Goal: Book appointment/travel/reservation

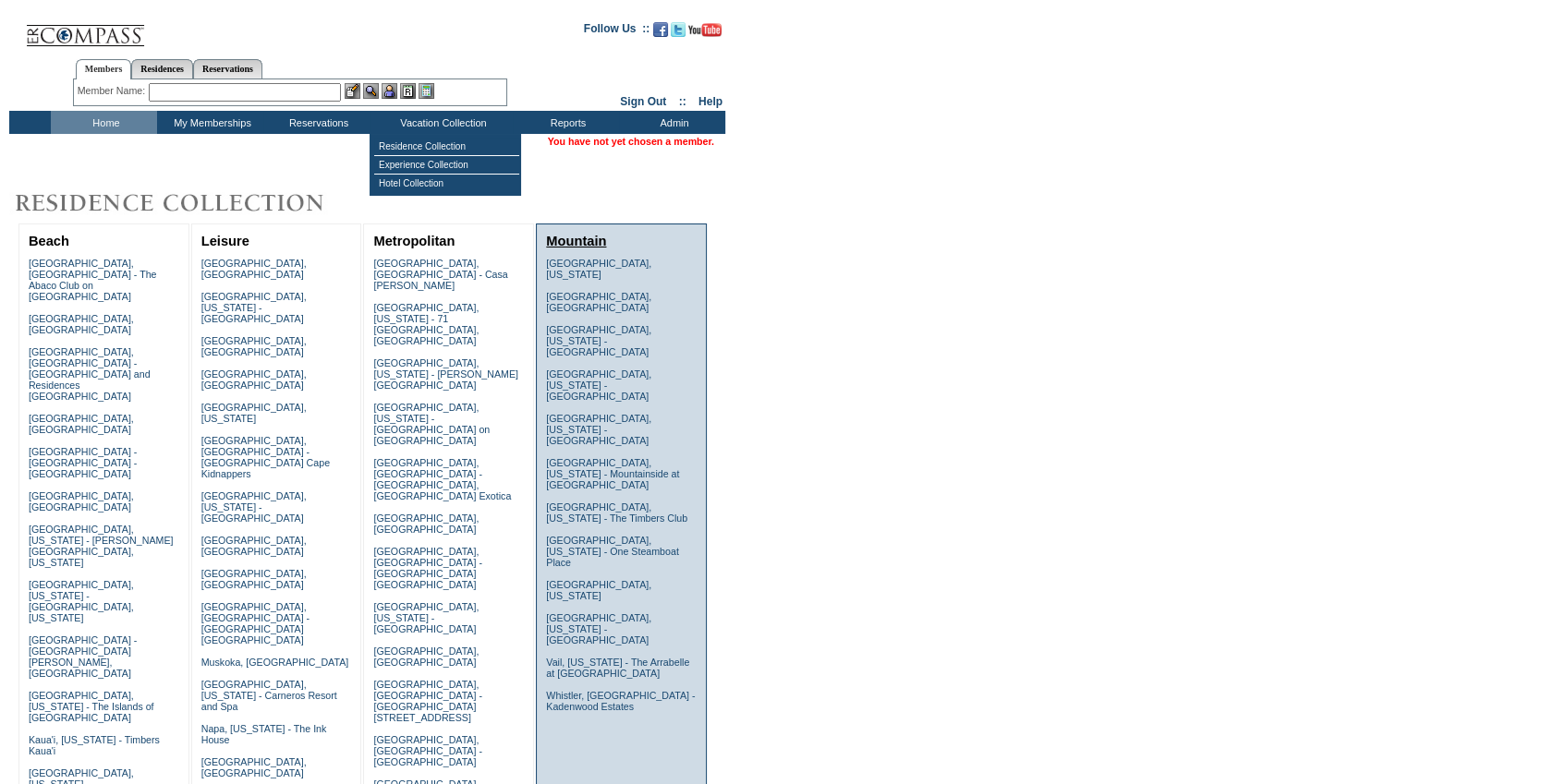
click at [585, 240] on link "Mountain" at bounding box center [576, 240] width 60 height 15
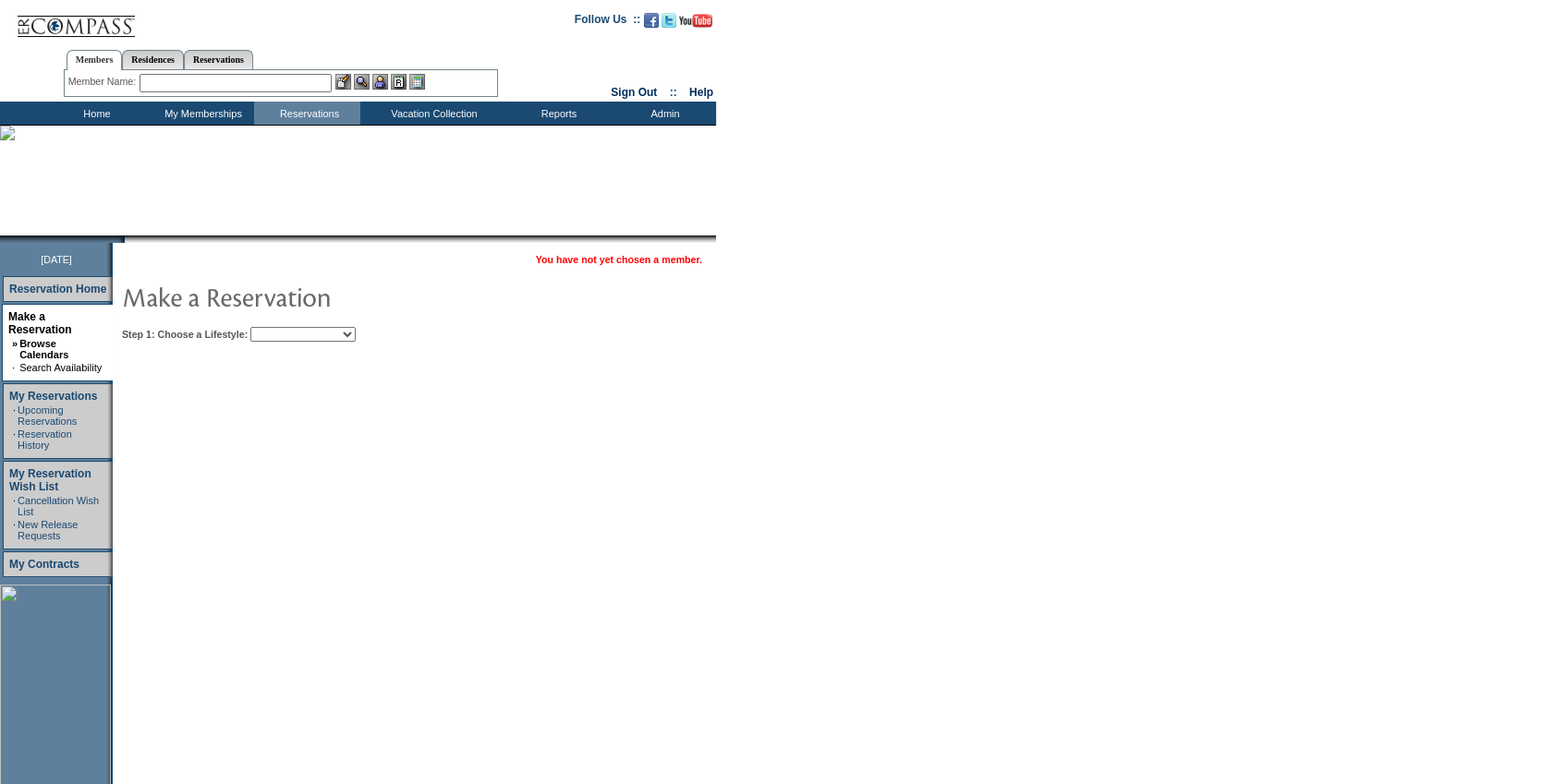
click at [338, 337] on select "Beach Leisure Metropolitan Mountain OIAL for Adventure OIAL for Couples OIAL fo…" at bounding box center [302, 334] width 105 height 15
select select "Mountain"
click at [281, 327] on select "Beach Leisure Metropolitan Mountain OIAL for Adventure OIAL for Couples OIAL fo…" at bounding box center [302, 334] width 105 height 15
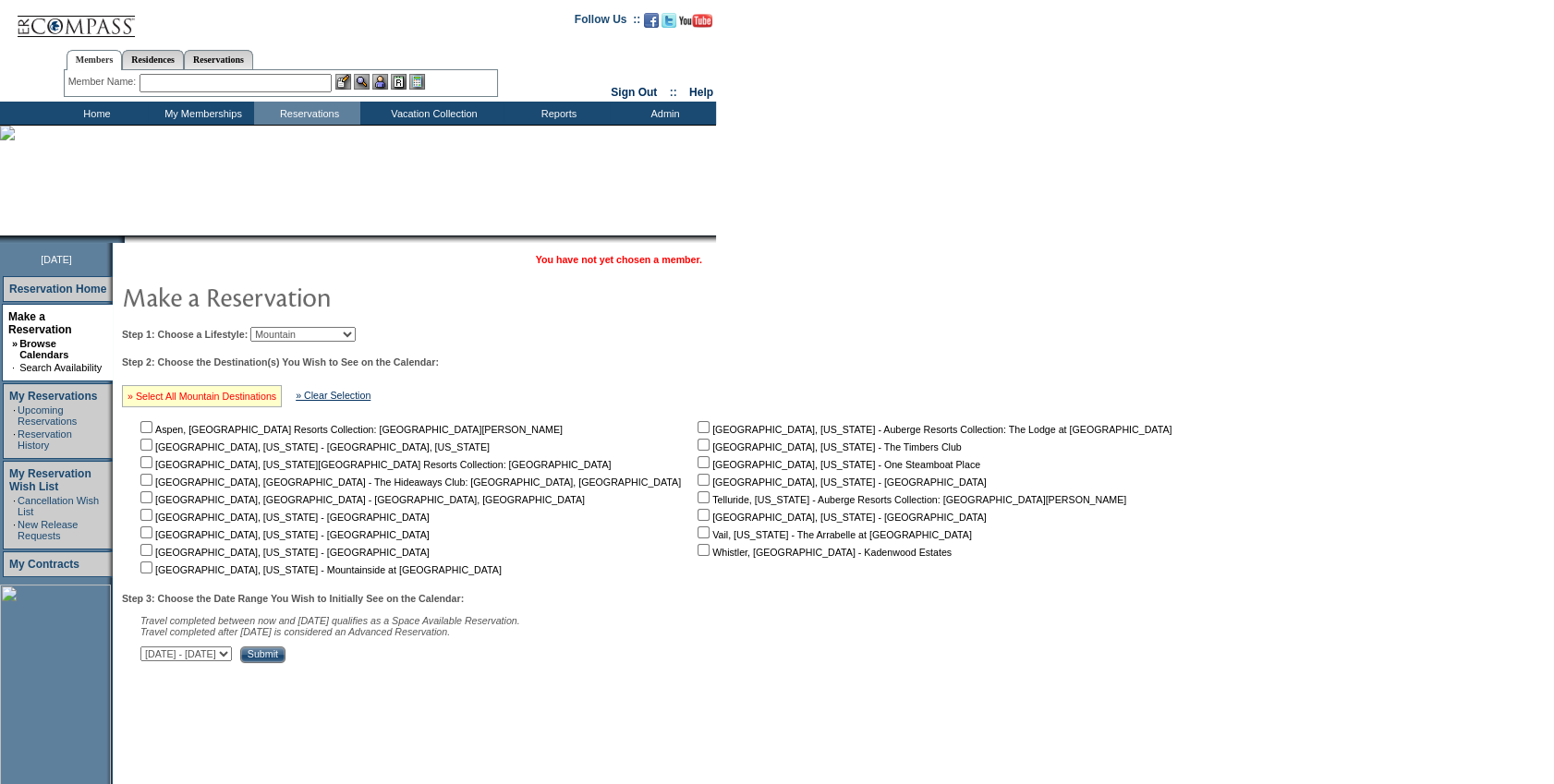
click at [276, 397] on link "» Select All Mountain Destinations" at bounding box center [202, 396] width 149 height 11
checkbox input "true"
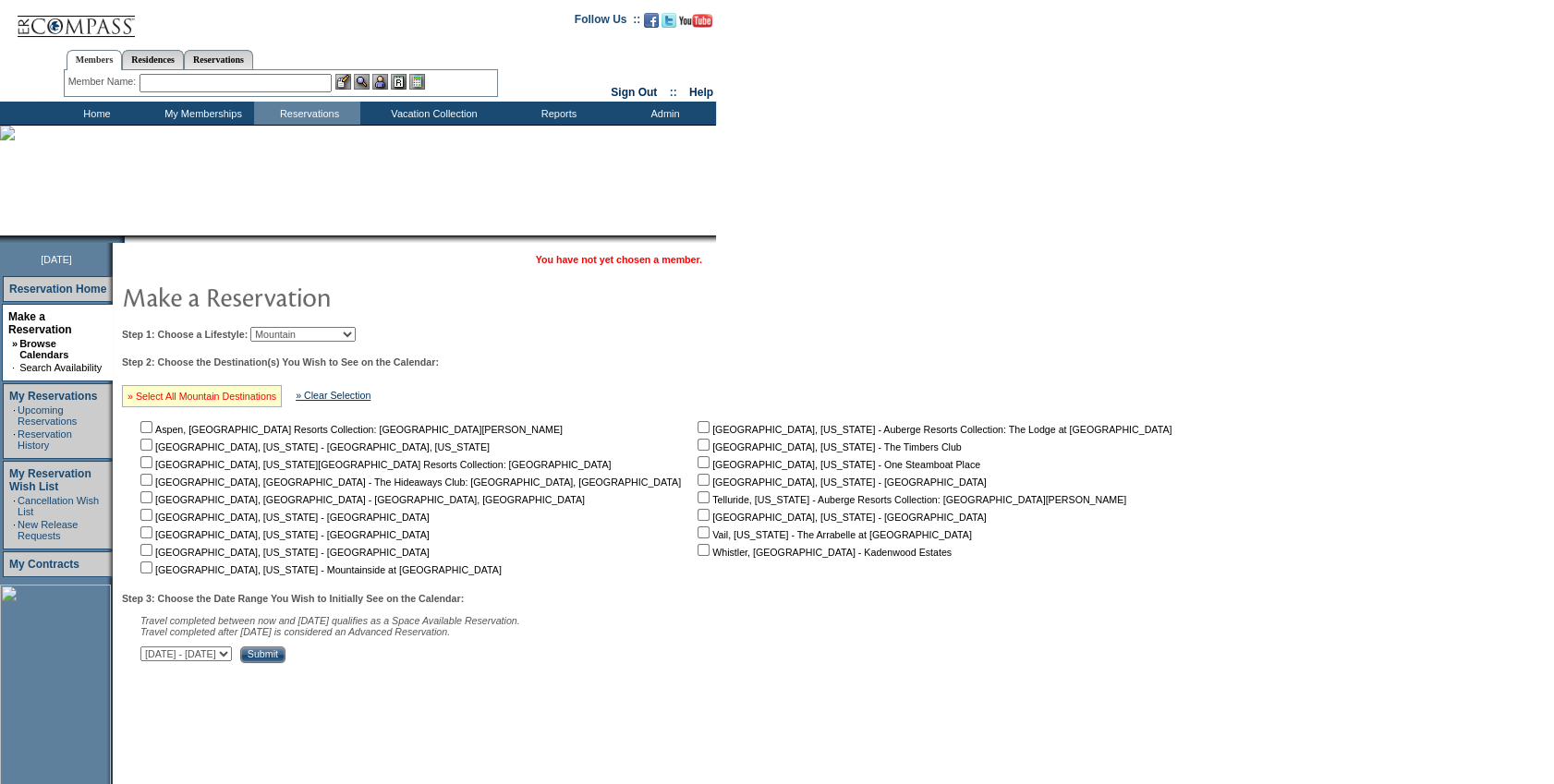
checkbox input "true"
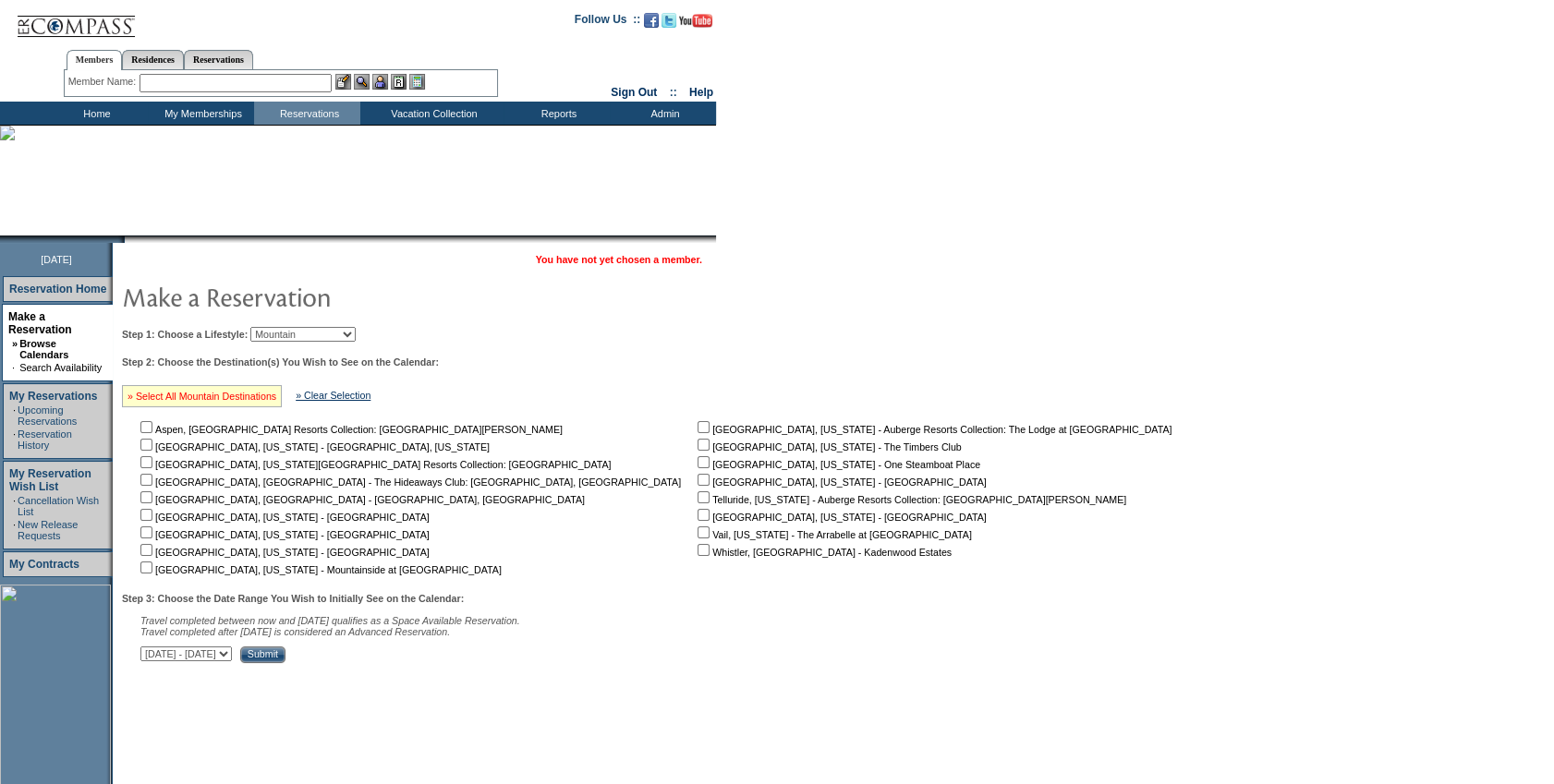
checkbox input "true"
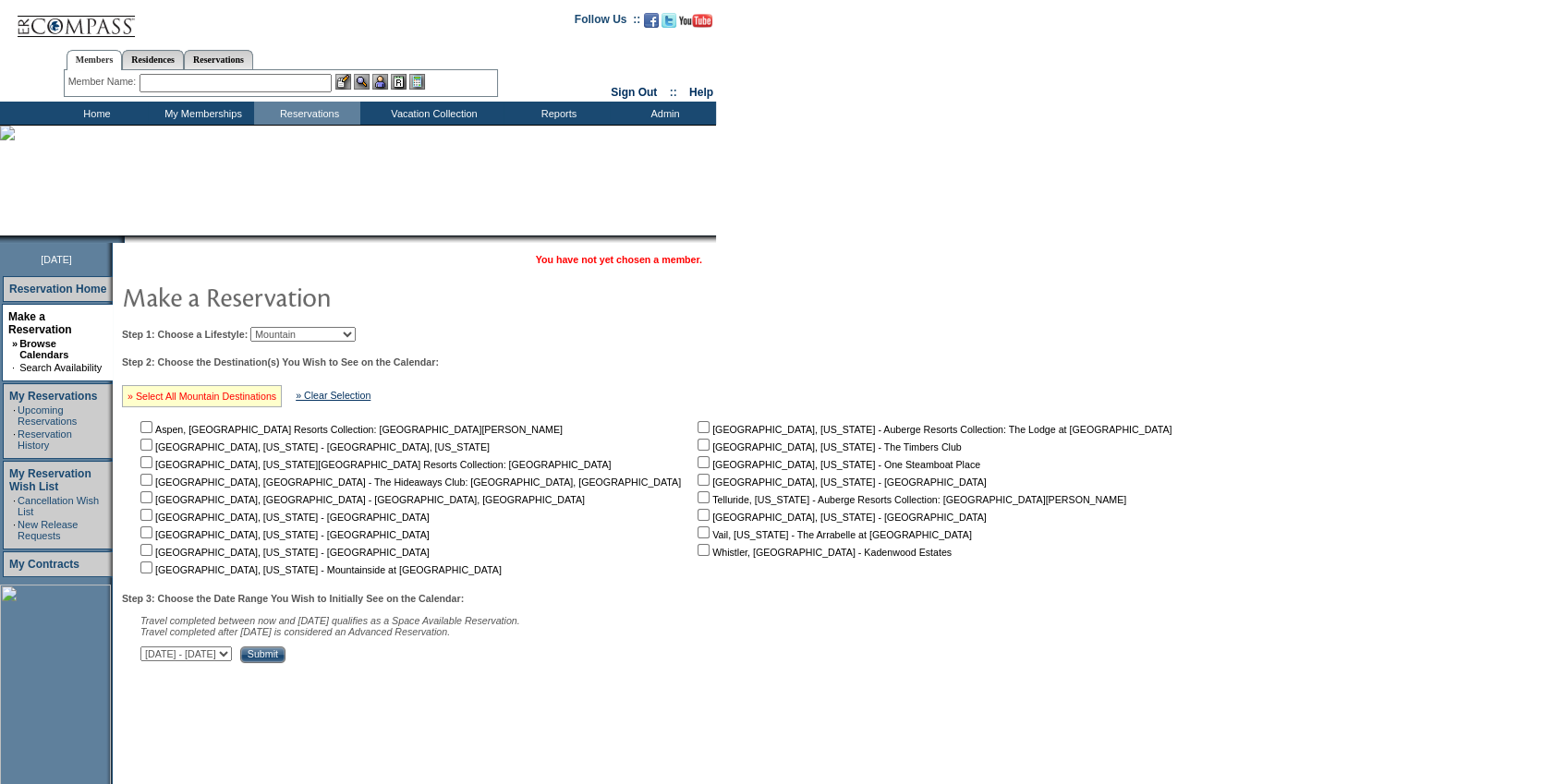
checkbox input "true"
click at [232, 659] on select "[DATE] - [DATE] [DATE] - [DATE] [DATE] - [DATE] [DATE] - [DATE] [DATE] - [DATE]…" at bounding box center [185, 654] width 91 height 15
select select "[DATE]|[DATE]"
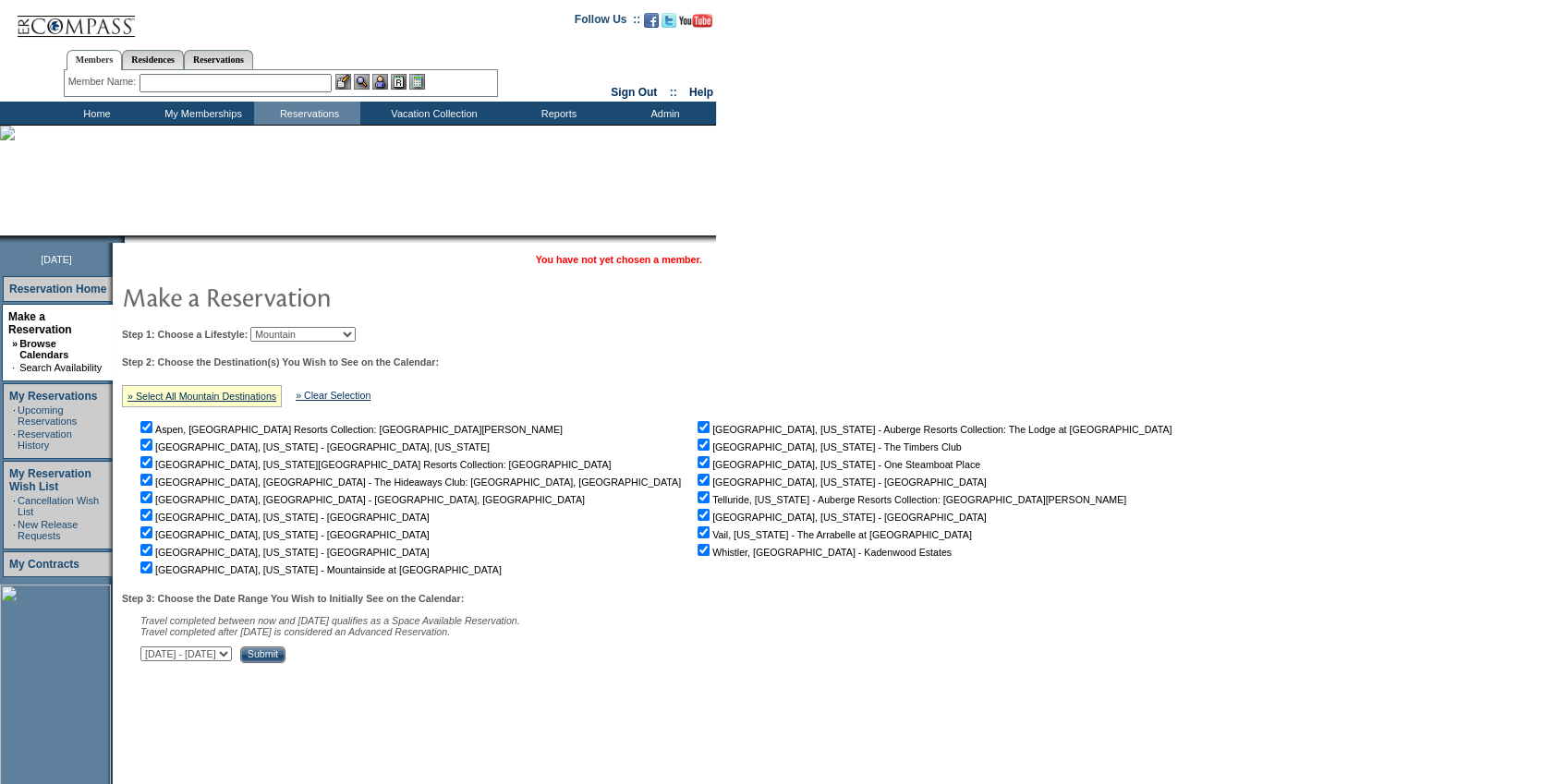
click at [150, 650] on select "[DATE] - [DATE] [DATE] - [DATE] [DATE] - [DATE] [DATE] - [DATE] [DATE] - [DATE]…" at bounding box center [185, 654] width 91 height 15
click at [285, 656] on input "Submit" at bounding box center [263, 655] width 45 height 17
